Goal: Connect with others: Connect with other users

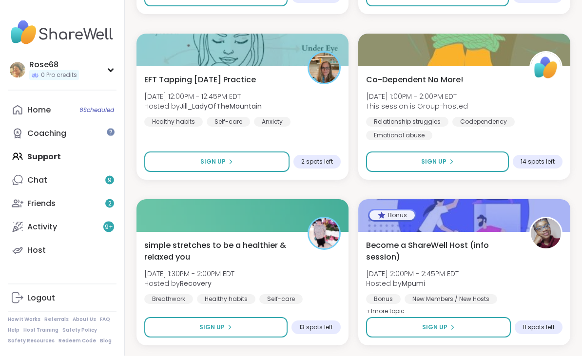
scroll to position [4765, 0]
click at [200, 165] on button "Sign Up" at bounding box center [216, 162] width 145 height 20
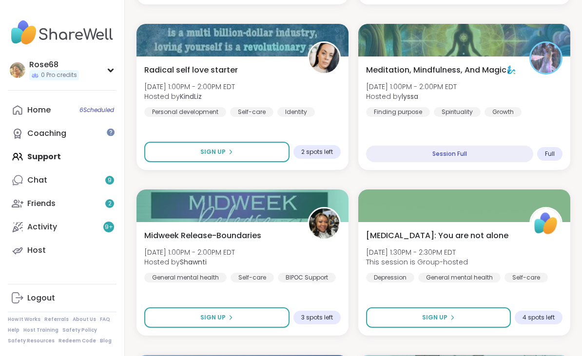
scroll to position [298, 0]
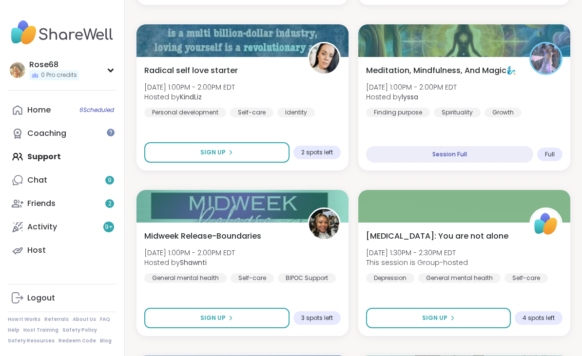
click at [53, 208] on div "Friends 2" at bounding box center [41, 203] width 28 height 11
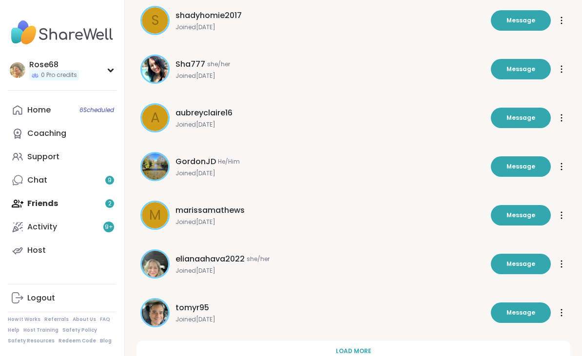
scroll to position [266, 0]
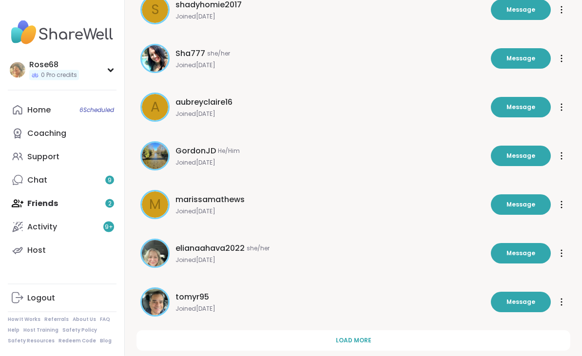
click at [351, 339] on span "Load more" at bounding box center [354, 341] width 36 height 9
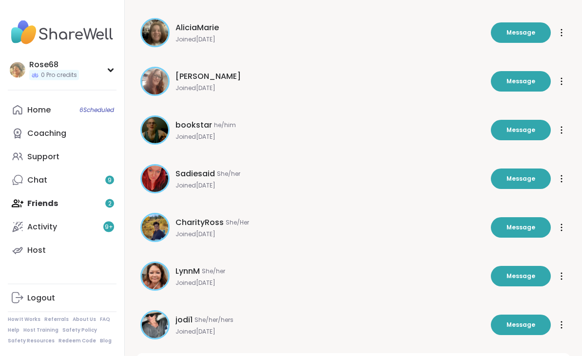
scroll to position [754, 0]
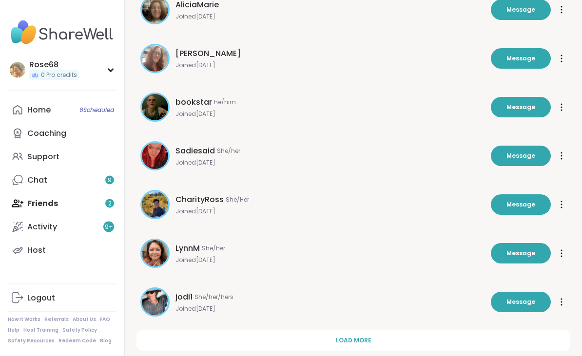
click at [349, 340] on span "Load more" at bounding box center [354, 341] width 36 height 9
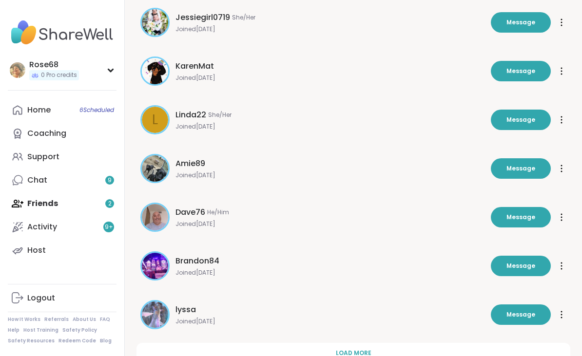
scroll to position [1241, 0]
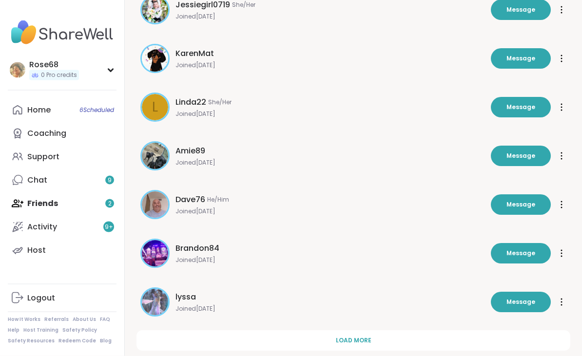
click at [517, 305] on span "Message" at bounding box center [521, 302] width 29 height 9
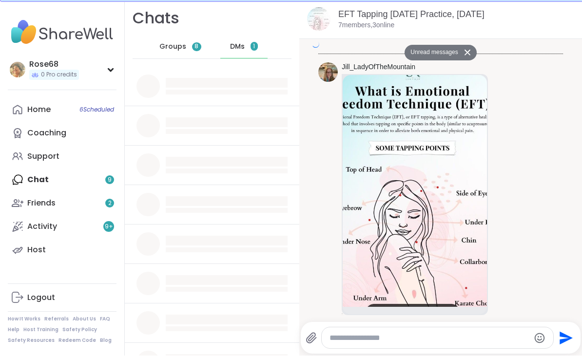
scroll to position [1653, 0]
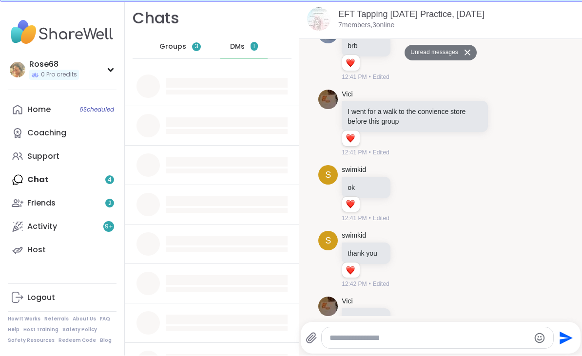
click at [392, 344] on textarea "Type your message" at bounding box center [430, 339] width 200 height 10
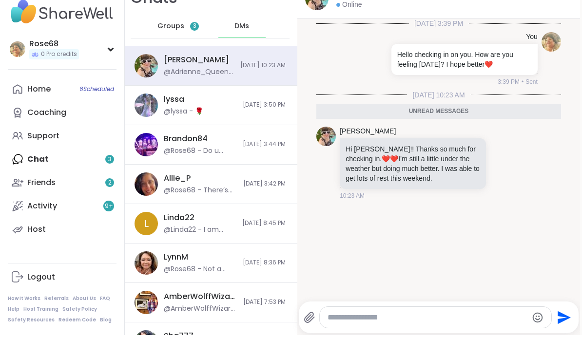
scroll to position [19, 2]
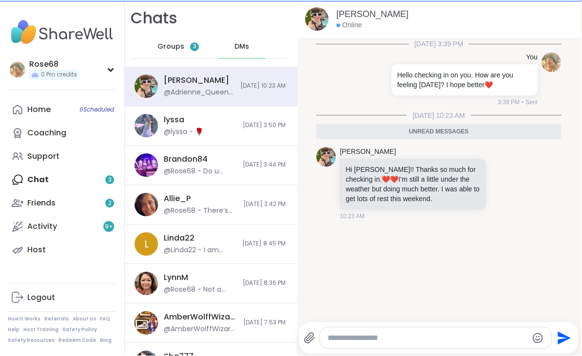
click at [52, 202] on div "Friends 2" at bounding box center [41, 203] width 28 height 11
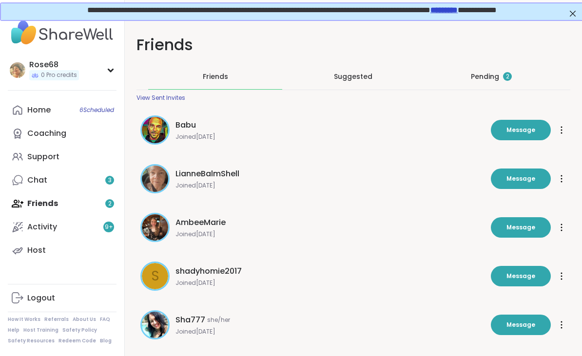
click at [487, 78] on div "Pending 2" at bounding box center [491, 77] width 41 height 10
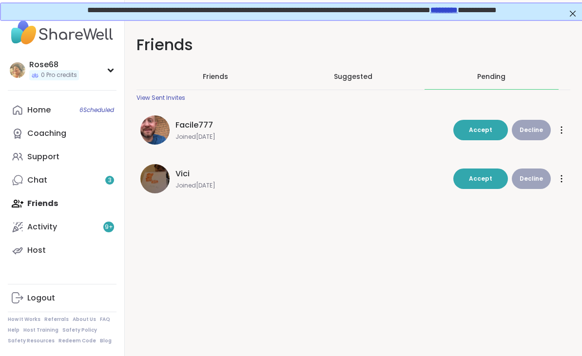
click at [478, 130] on span "Accept" at bounding box center [480, 130] width 23 height 8
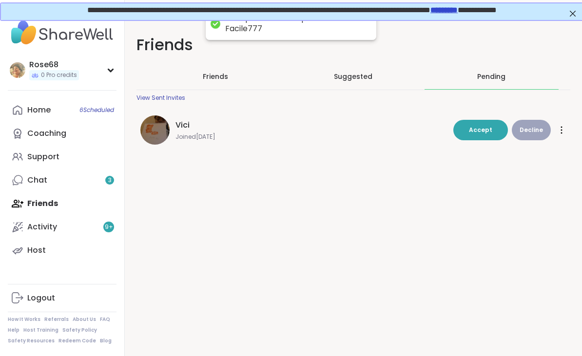
click at [480, 136] on button "Accept" at bounding box center [480, 130] width 55 height 20
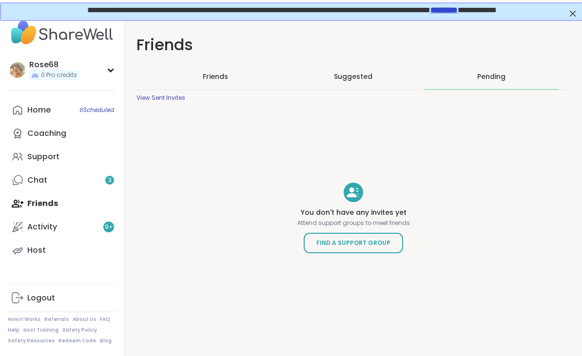
click at [40, 111] on div "Home 6 Scheduled" at bounding box center [38, 110] width 23 height 11
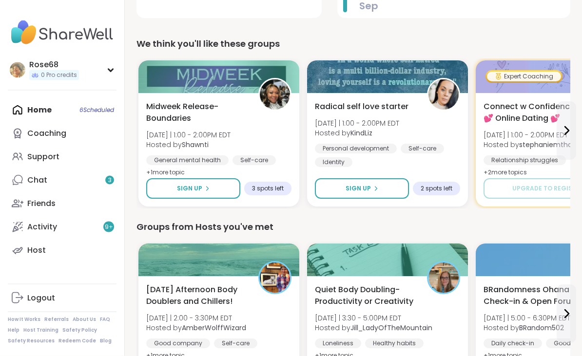
scroll to position [274, 0]
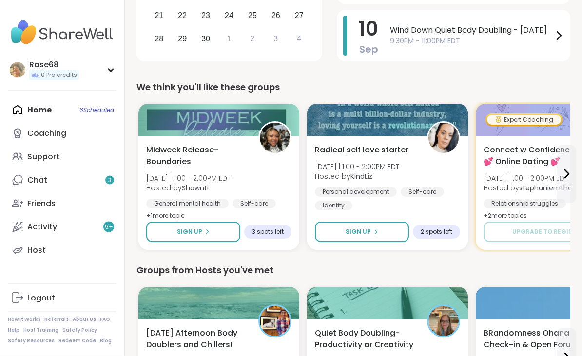
click at [42, 201] on div "Friends" at bounding box center [41, 203] width 28 height 11
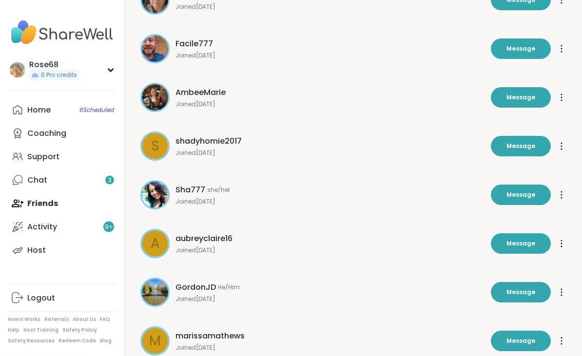
scroll to position [266, 0]
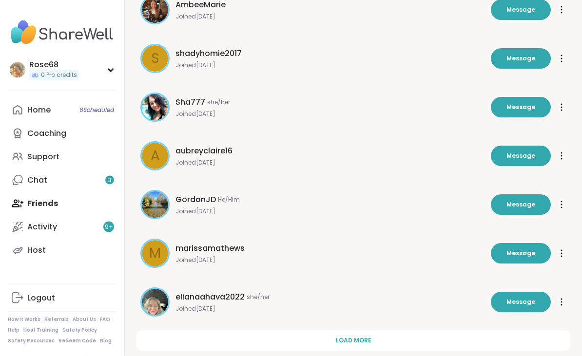
click at [341, 339] on span "Load more" at bounding box center [354, 341] width 36 height 9
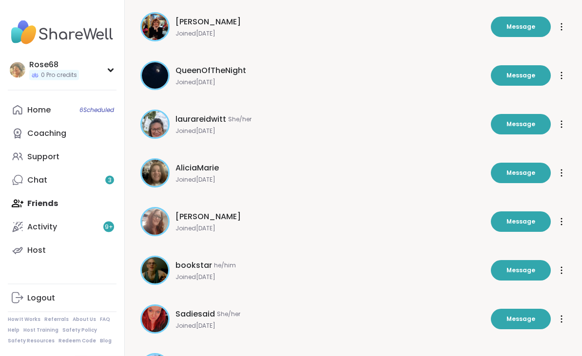
scroll to position [754, 0]
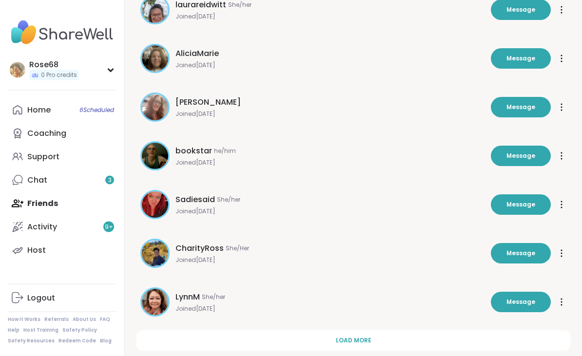
click at [347, 339] on span "Load more" at bounding box center [354, 341] width 36 height 9
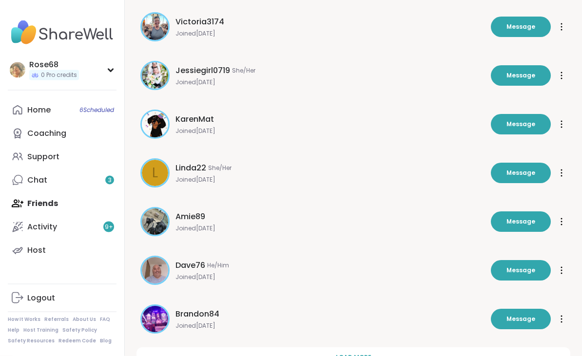
scroll to position [1241, 0]
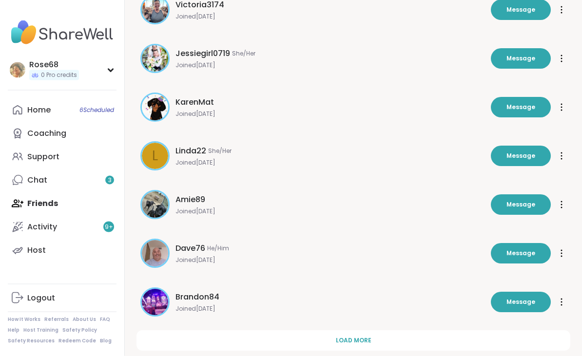
click at [349, 344] on span "Load more" at bounding box center [354, 341] width 36 height 9
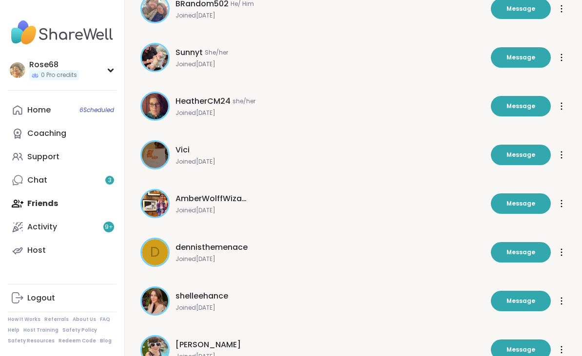
scroll to position [1729, 0]
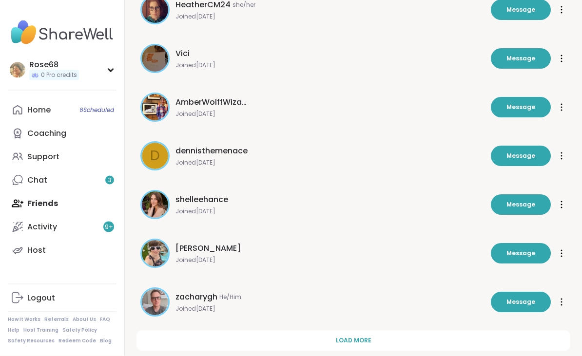
click at [350, 343] on span "Load more" at bounding box center [354, 341] width 36 height 9
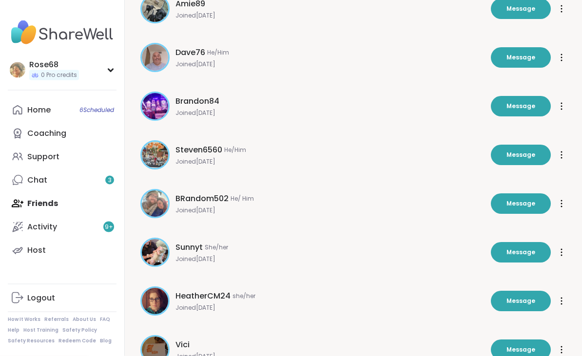
scroll to position [1426, 0]
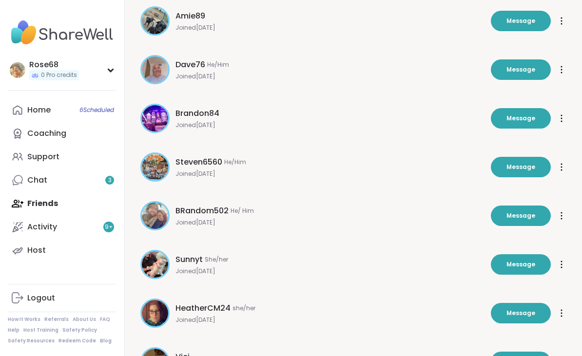
click at [516, 161] on button "Message" at bounding box center [521, 167] width 60 height 20
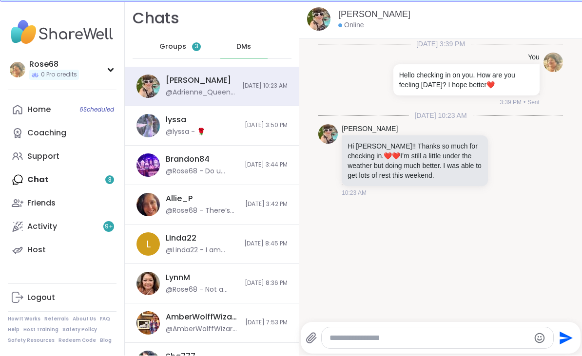
click at [384, 344] on textarea "Type your message" at bounding box center [430, 339] width 200 height 10
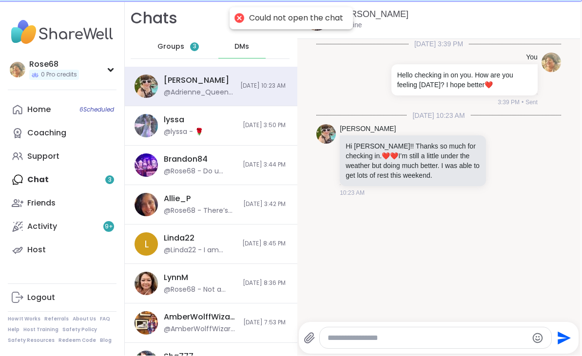
scroll to position [0, 2]
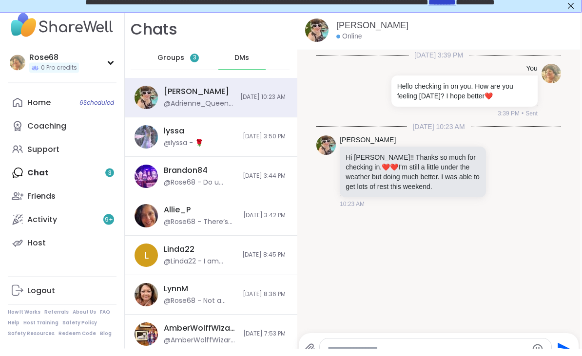
click at [455, 5] on link "*********" at bounding box center [441, 1] width 27 height 7
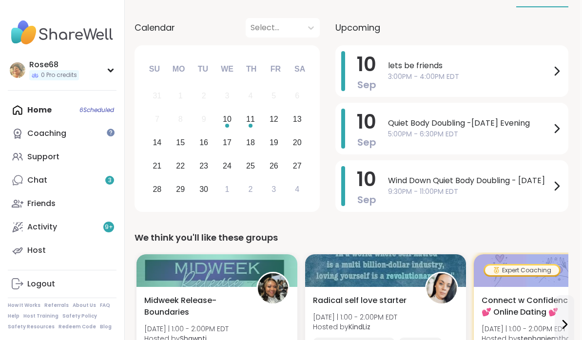
scroll to position [126, 2]
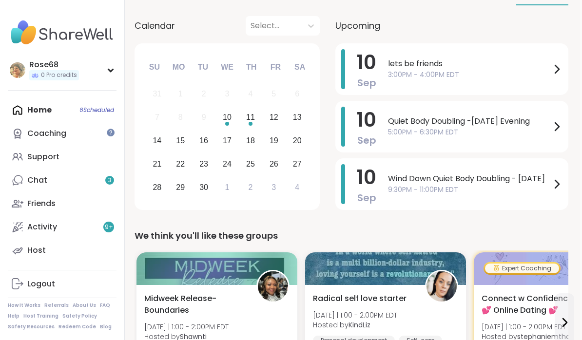
click at [437, 70] on span "3:00PM - 4:00PM EDT" at bounding box center [469, 75] width 163 height 10
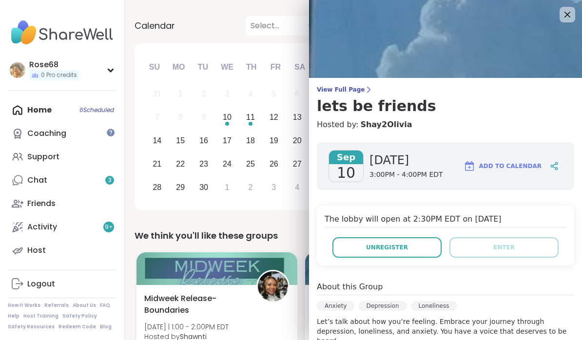
click at [369, 250] on span "Unregister" at bounding box center [387, 247] width 42 height 9
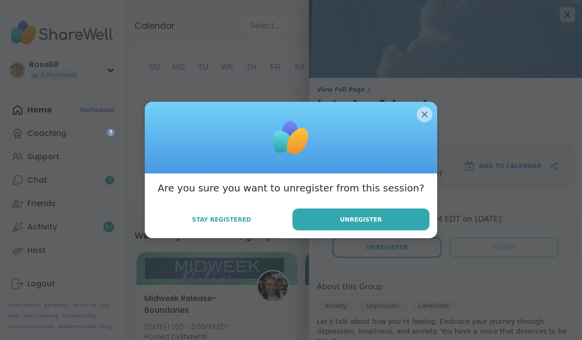
click at [350, 223] on span "Unregister" at bounding box center [361, 220] width 42 height 9
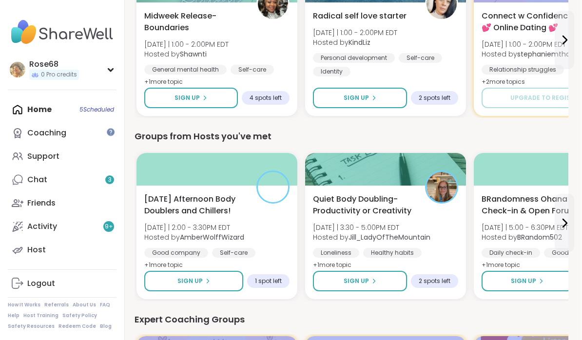
scroll to position [409, 2]
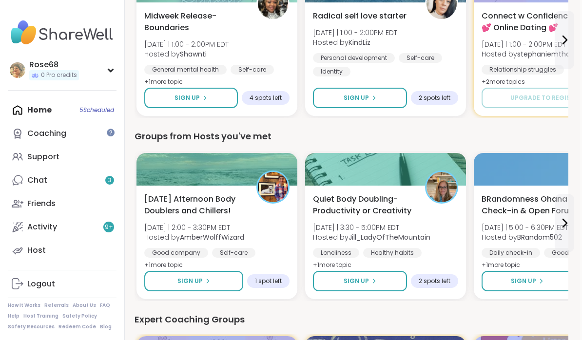
click at [192, 277] on span "Sign Up" at bounding box center [189, 281] width 25 height 9
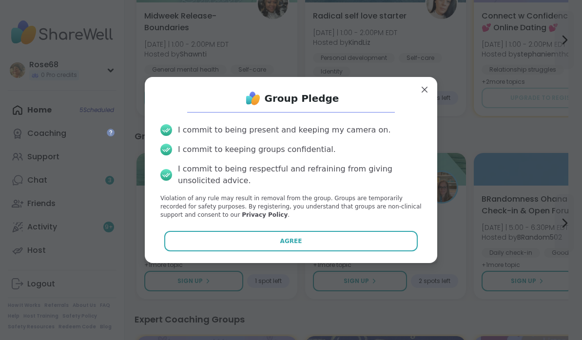
click at [253, 252] on button "Agree" at bounding box center [291, 241] width 254 height 20
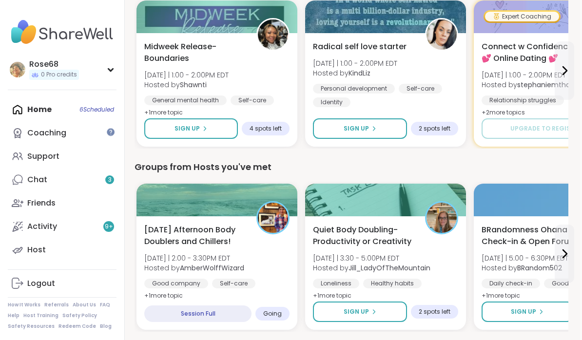
scroll to position [415, 2]
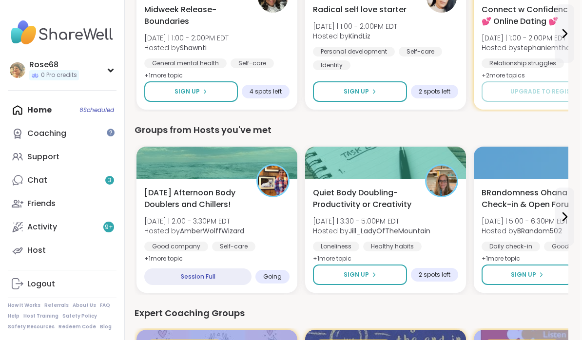
click at [356, 271] on button "Sign Up" at bounding box center [360, 275] width 94 height 20
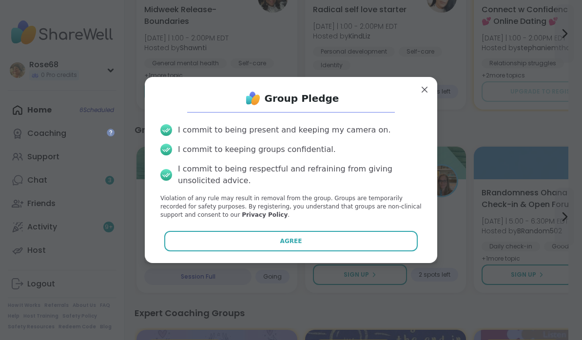
click at [308, 252] on button "Agree" at bounding box center [291, 241] width 254 height 20
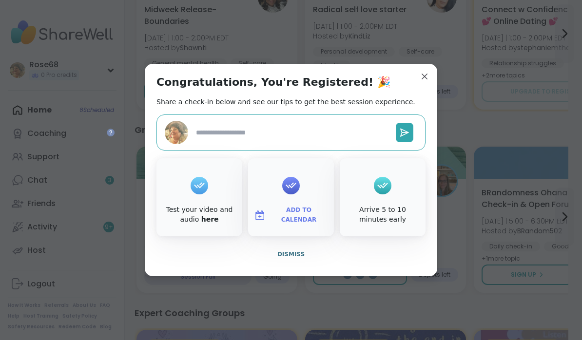
type textarea "*"
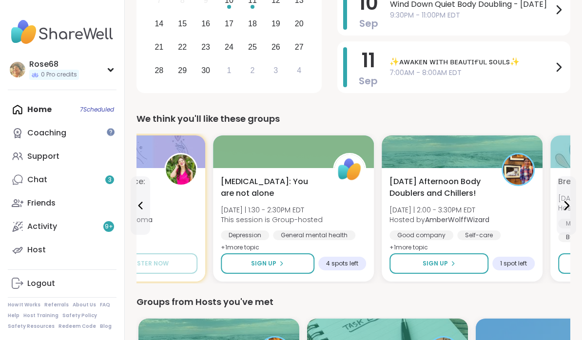
scroll to position [243, 0]
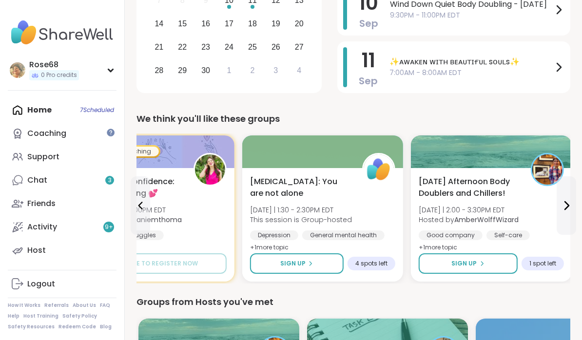
click at [42, 182] on div "Chat 3" at bounding box center [37, 180] width 20 height 11
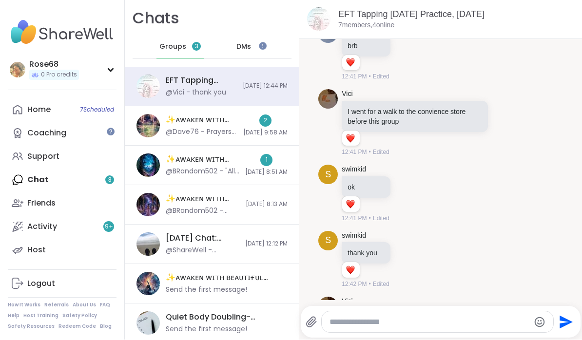
click at [53, 223] on div "Activity 9 +" at bounding box center [42, 227] width 30 height 11
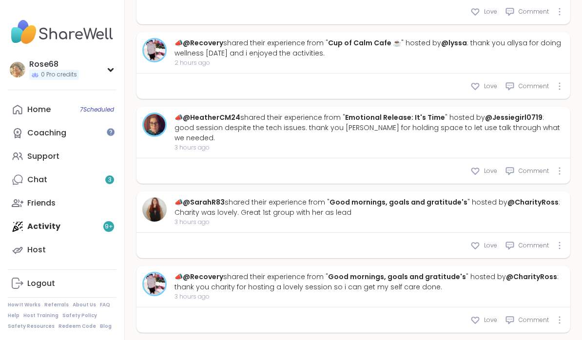
scroll to position [1898, 0]
click at [456, 47] on link "@lyssa" at bounding box center [454, 43] width 26 height 10
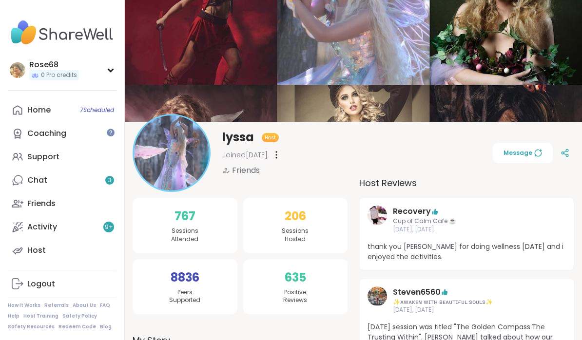
click at [526, 150] on span "Message" at bounding box center [523, 153] width 39 height 9
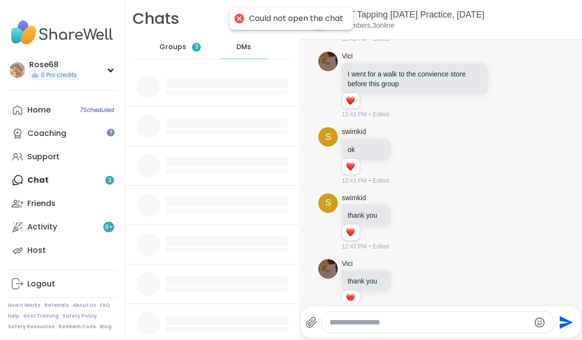
click at [45, 185] on div "Home 7 Scheduled Coaching Support Chat 3 Friends Activity 9 + Host" at bounding box center [62, 180] width 109 height 164
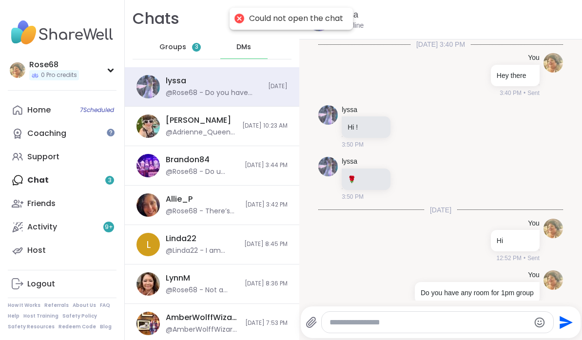
scroll to position [17, 0]
